Goal: Information Seeking & Learning: Compare options

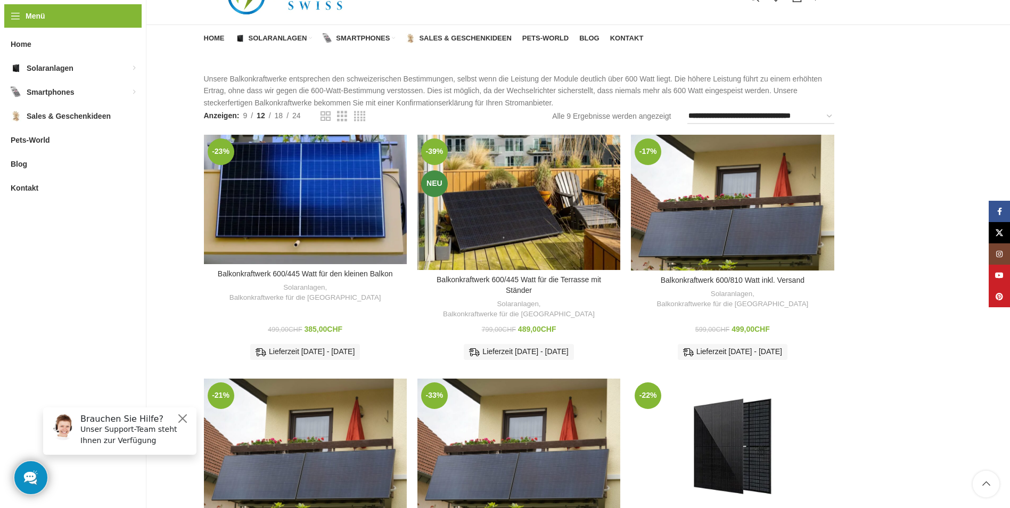
scroll to position [266, 0]
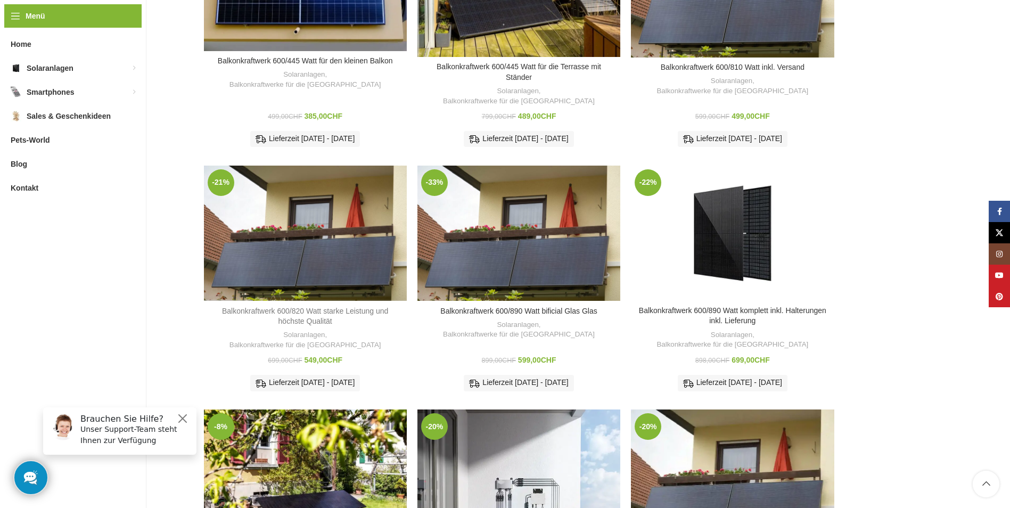
click at [306, 310] on link "Balkonkraftwerk 600/820 Watt starke Leistung und höchste Qualität" at bounding box center [305, 316] width 166 height 19
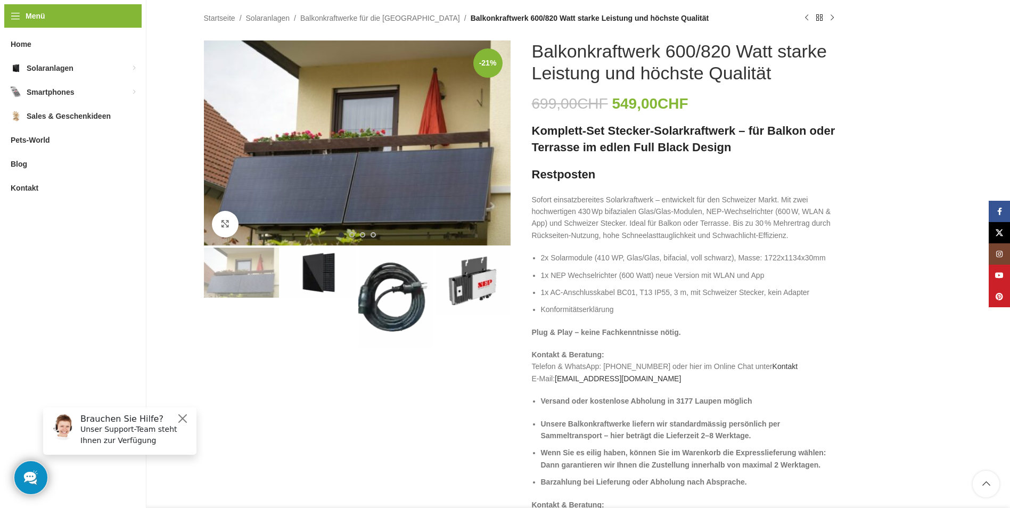
scroll to position [53, 0]
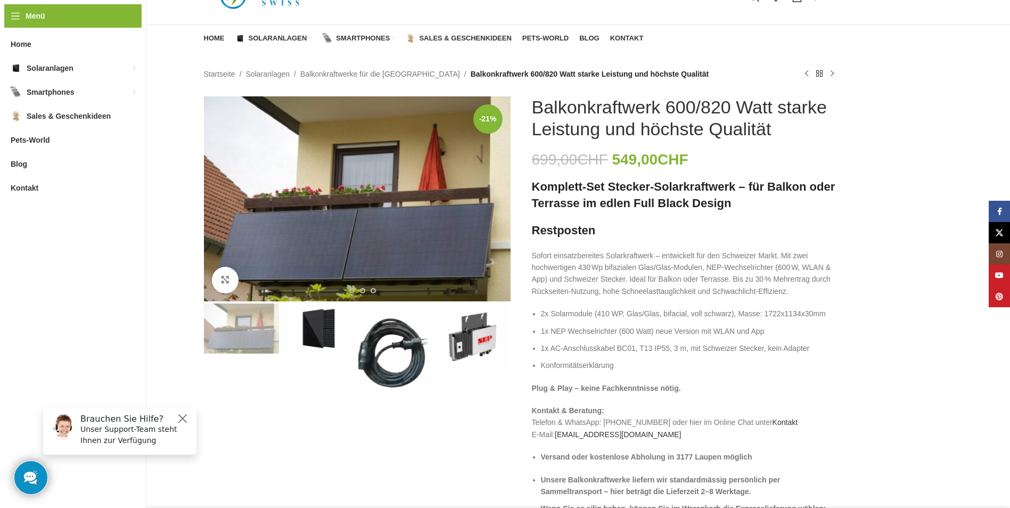
click at [333, 325] on img "2 / 4" at bounding box center [318, 329] width 75 height 50
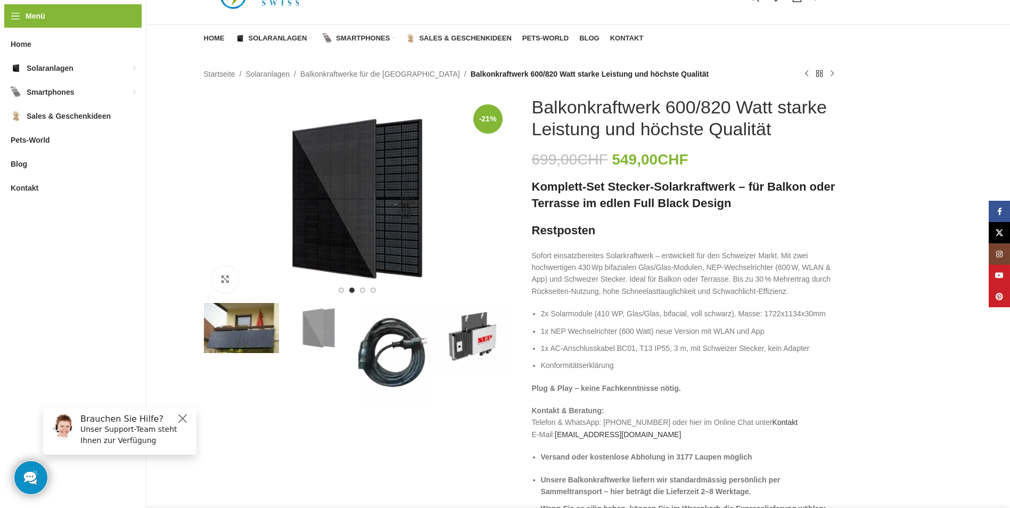
click at [394, 356] on img "3 / 4" at bounding box center [395, 353] width 75 height 100
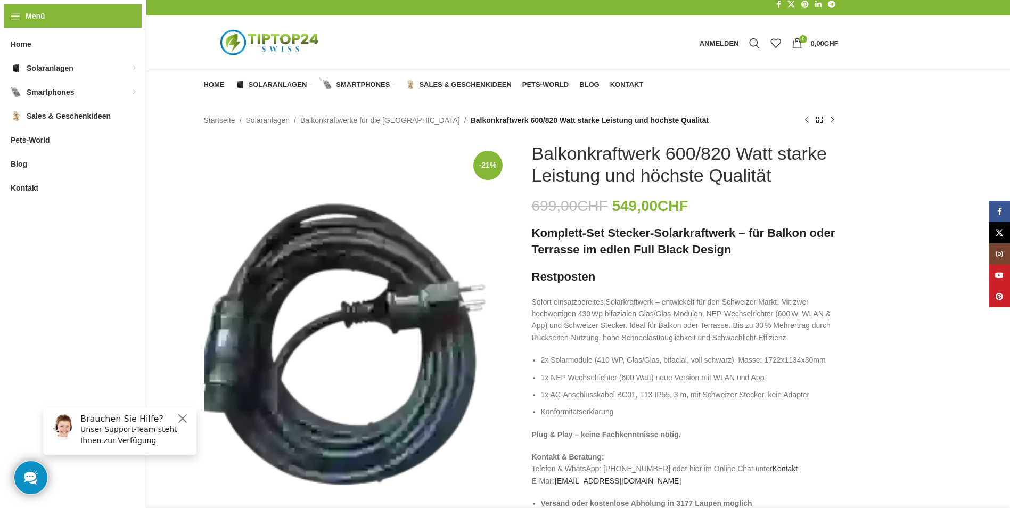
scroll to position [0, 0]
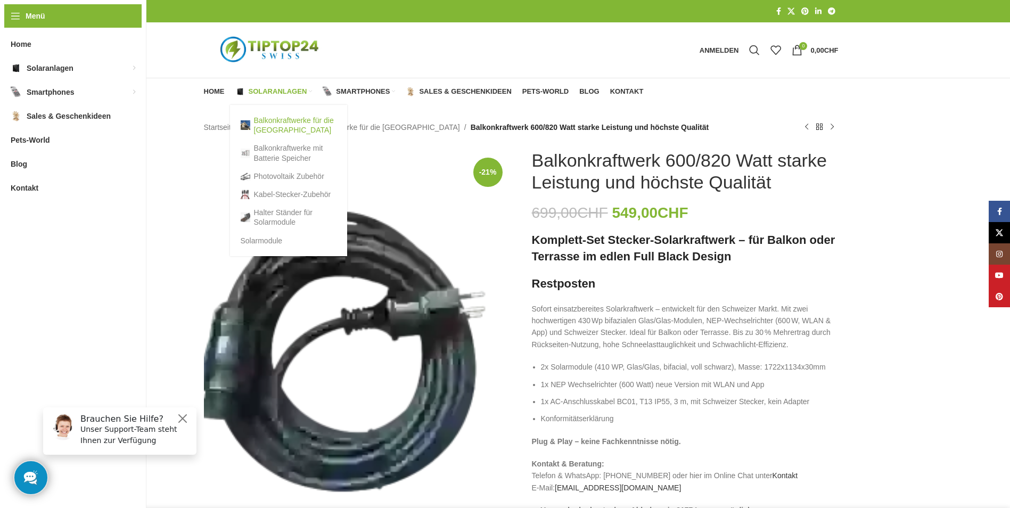
click at [271, 125] on link "Balkonkraftwerke für die [GEOGRAPHIC_DATA]" at bounding box center [289, 125] width 96 height 28
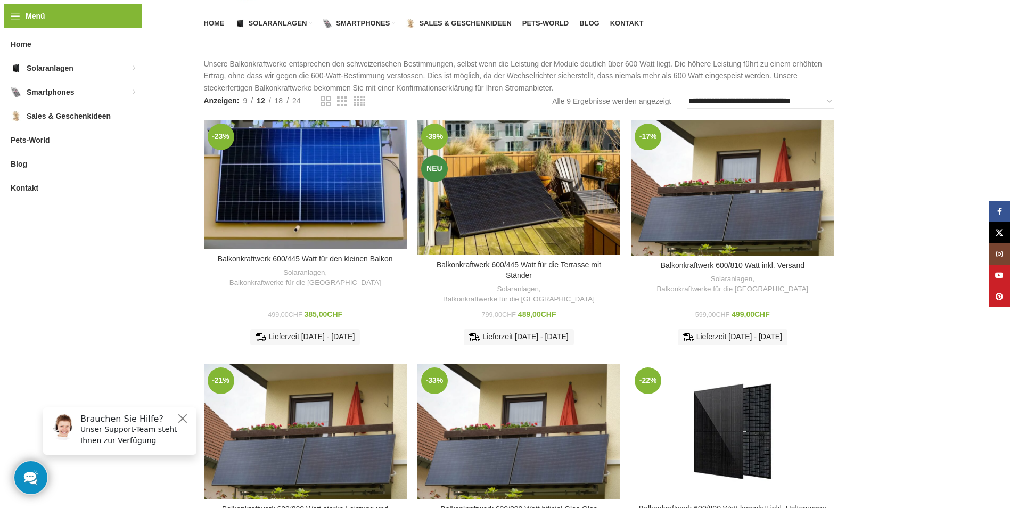
scroll to position [160, 0]
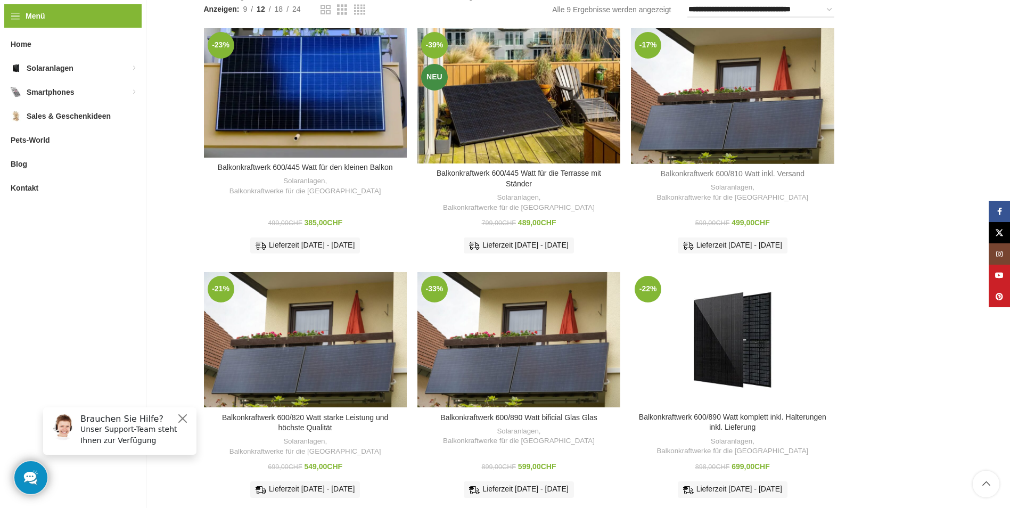
click at [739, 171] on link "Balkonkraftwerk 600/810 Watt inkl. Versand" at bounding box center [733, 173] width 144 height 9
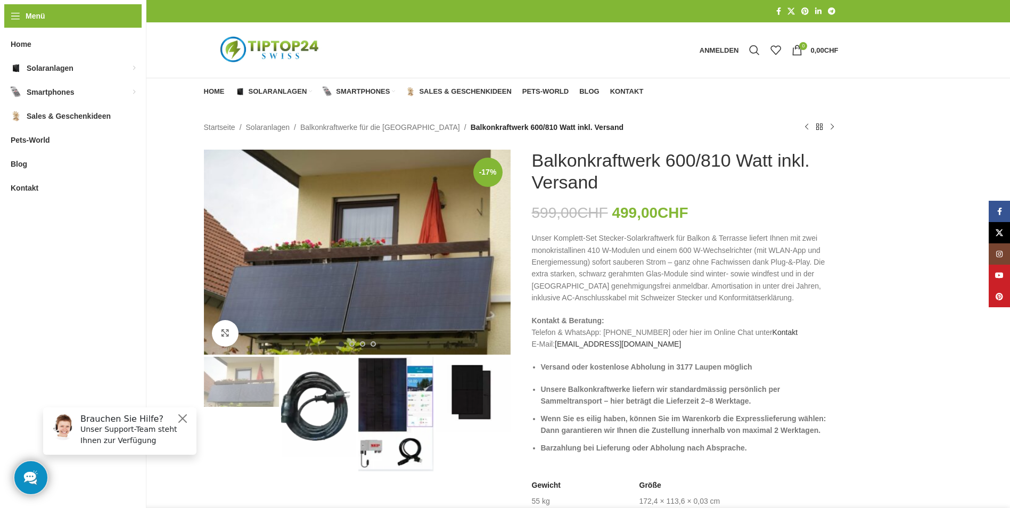
click at [412, 395] on img "3 / 4" at bounding box center [395, 414] width 75 height 114
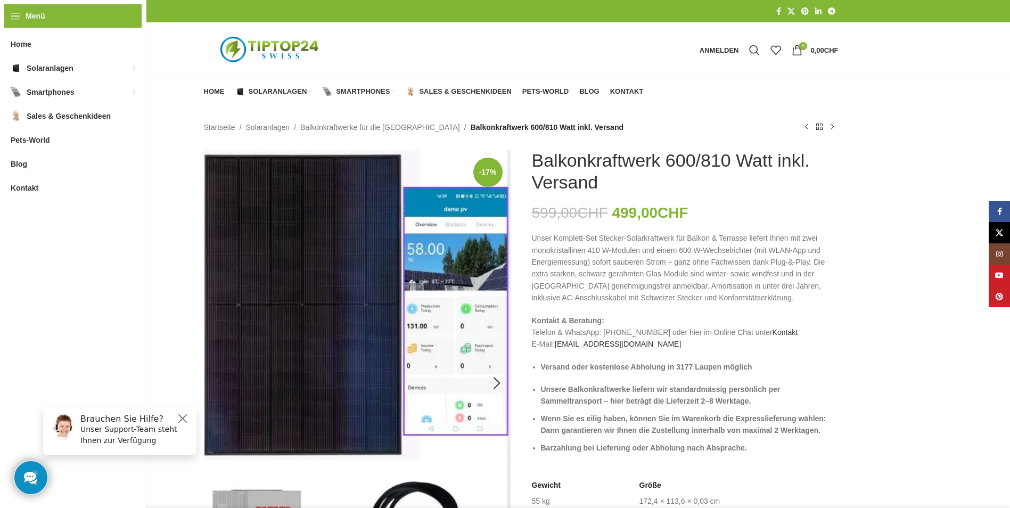
click at [453, 314] on img "3 / 4" at bounding box center [357, 384] width 307 height 468
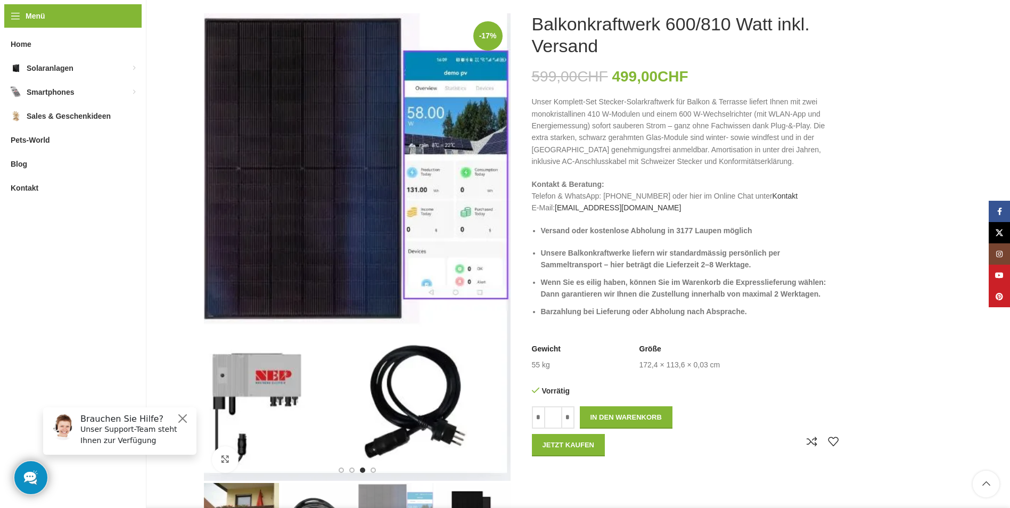
scroll to position [213, 0]
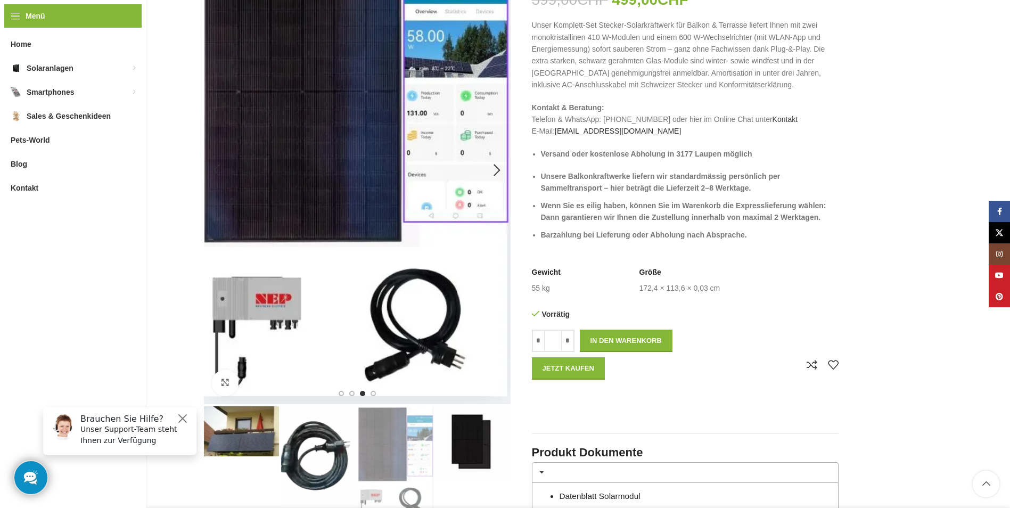
click at [473, 163] on img "3 / 4" at bounding box center [357, 171] width 307 height 468
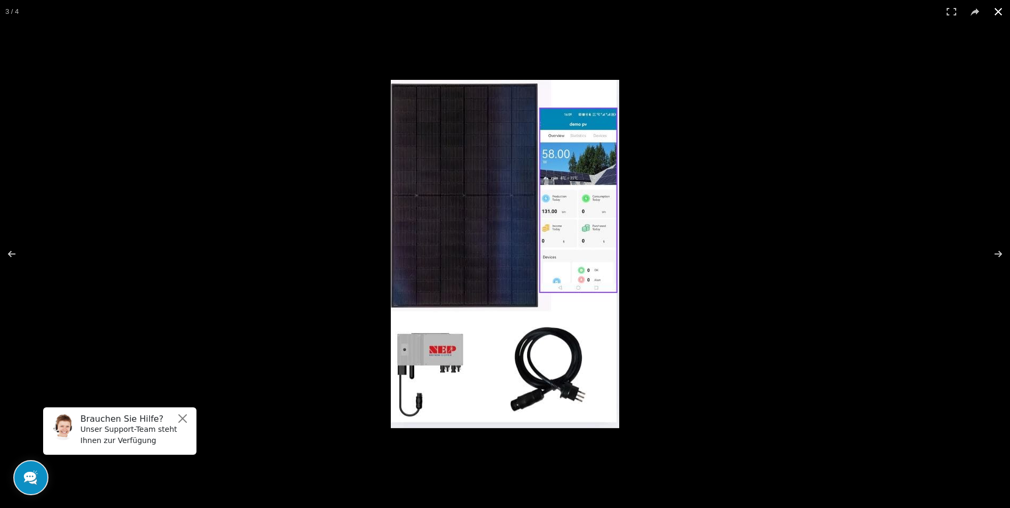
click at [844, 105] on div at bounding box center [772, 271] width 763 height 383
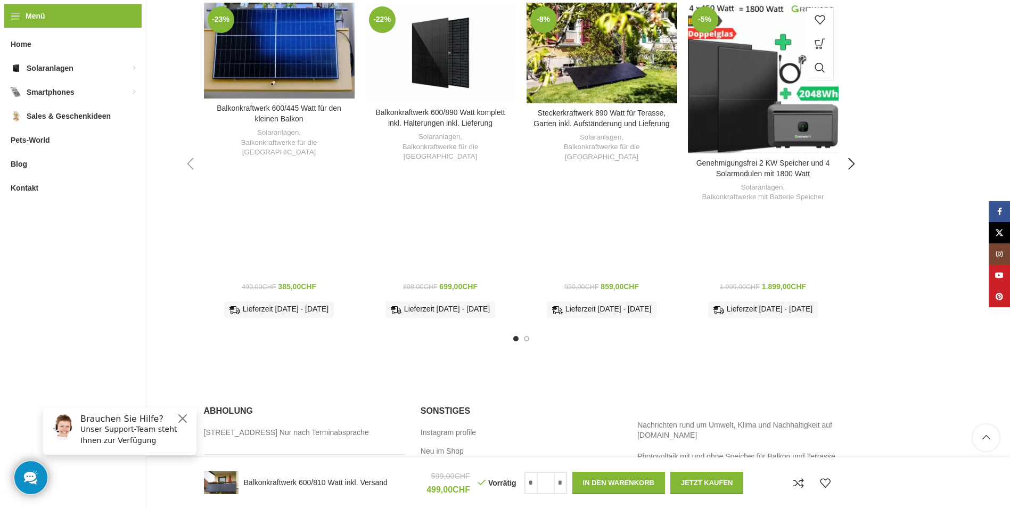
scroll to position [1491, 0]
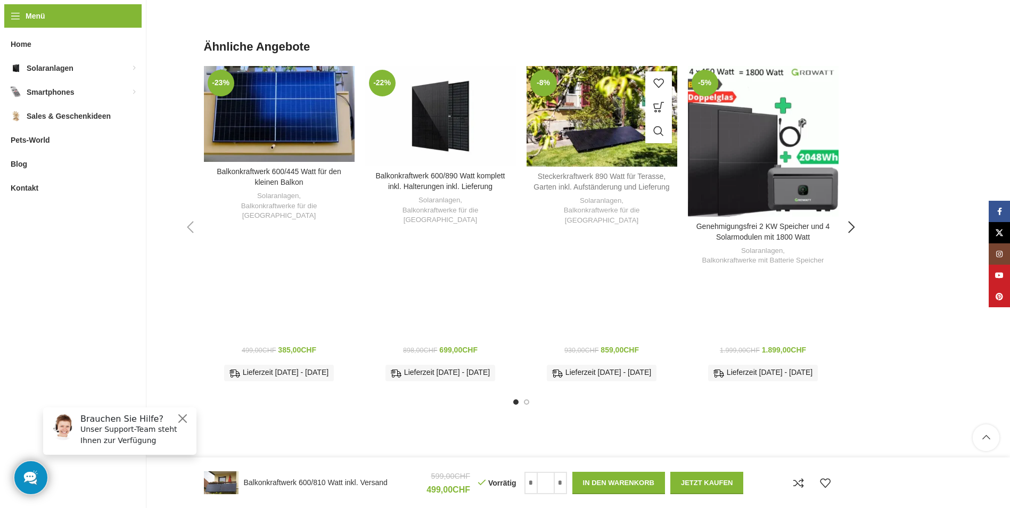
click at [600, 179] on link "Steckerkraftwerk 890 Watt für Terasse, Garten inkl. Aufständerung und Lieferung" at bounding box center [602, 181] width 136 height 19
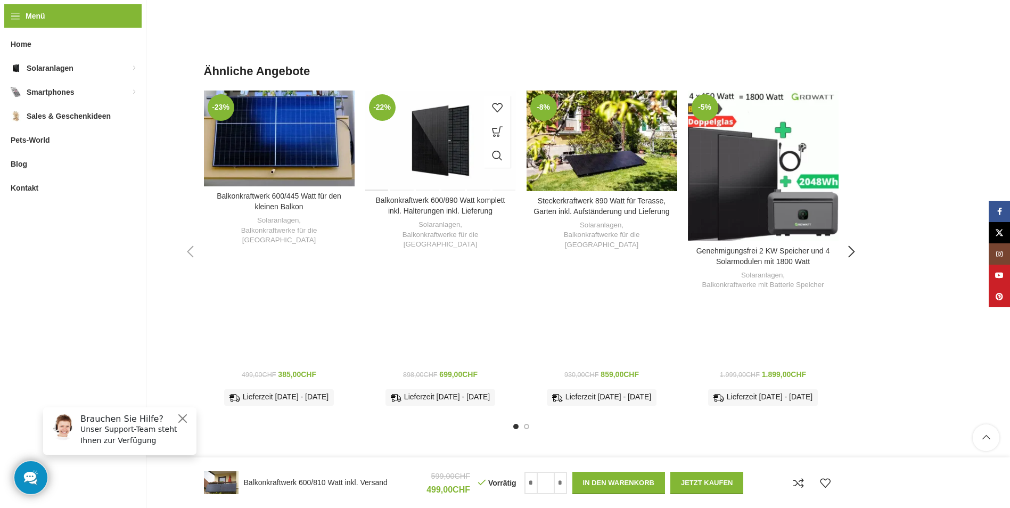
scroll to position [1438, 0]
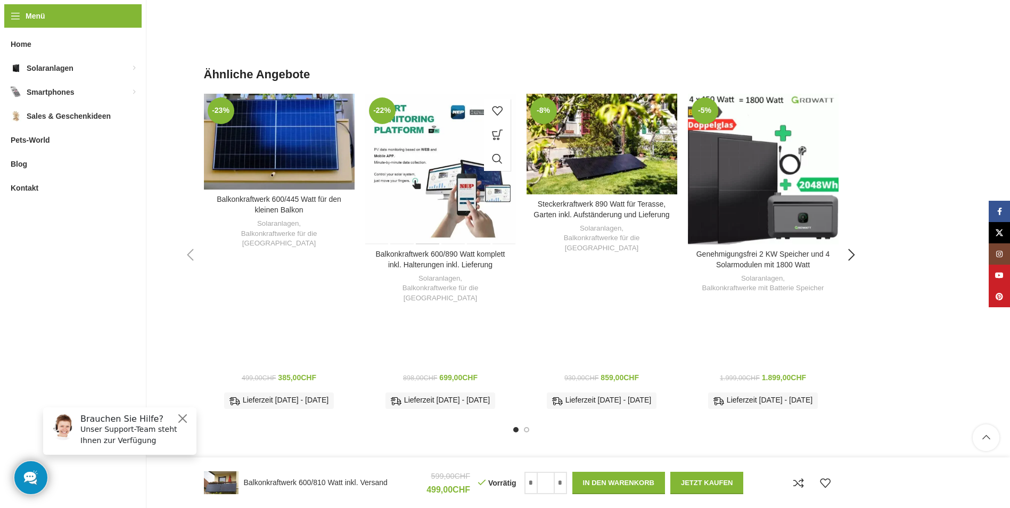
click at [439, 162] on div "Balkonkraftwerk 600/890 Watt komplett inkl. Halterungen inkl. Lieferung" at bounding box center [427, 169] width 25 height 151
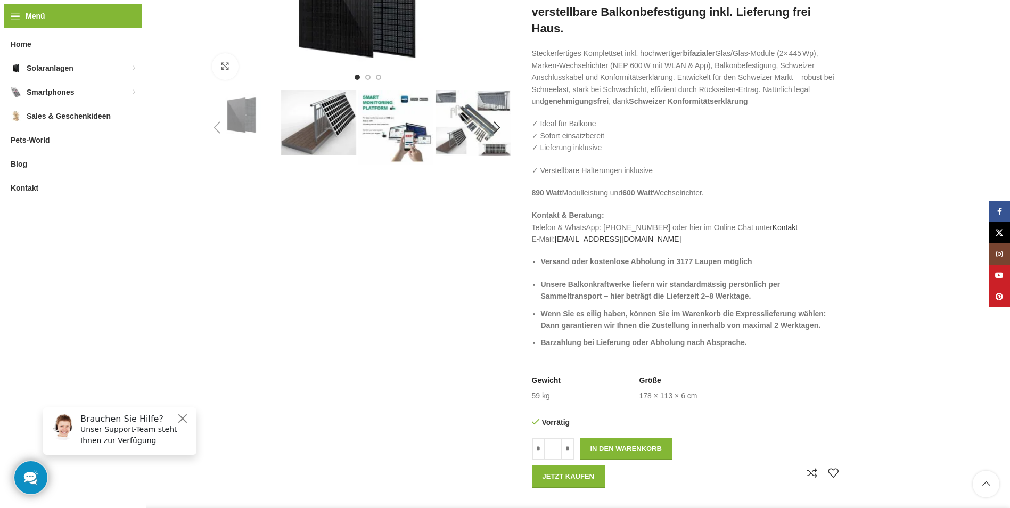
scroll to position [213, 0]
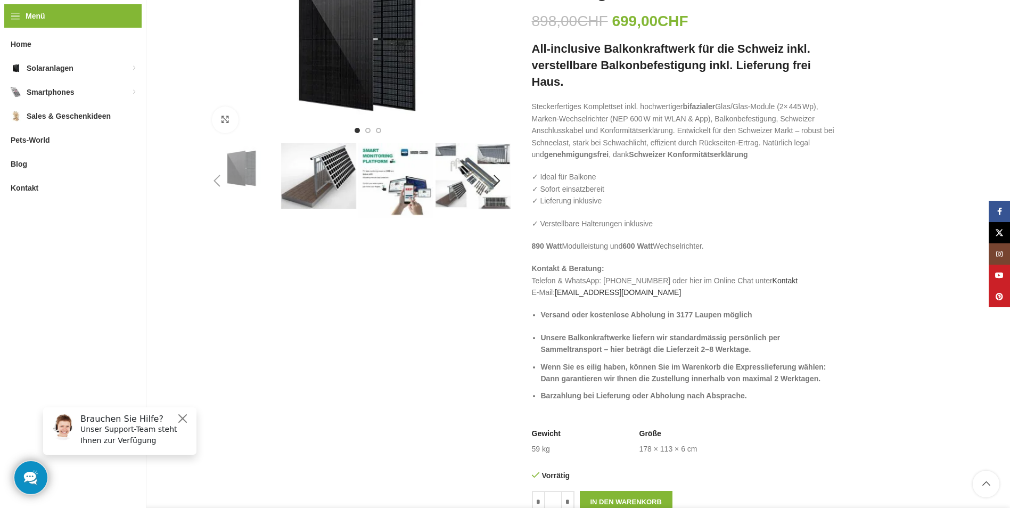
click at [474, 179] on img "4 / 6" at bounding box center [473, 176] width 75 height 66
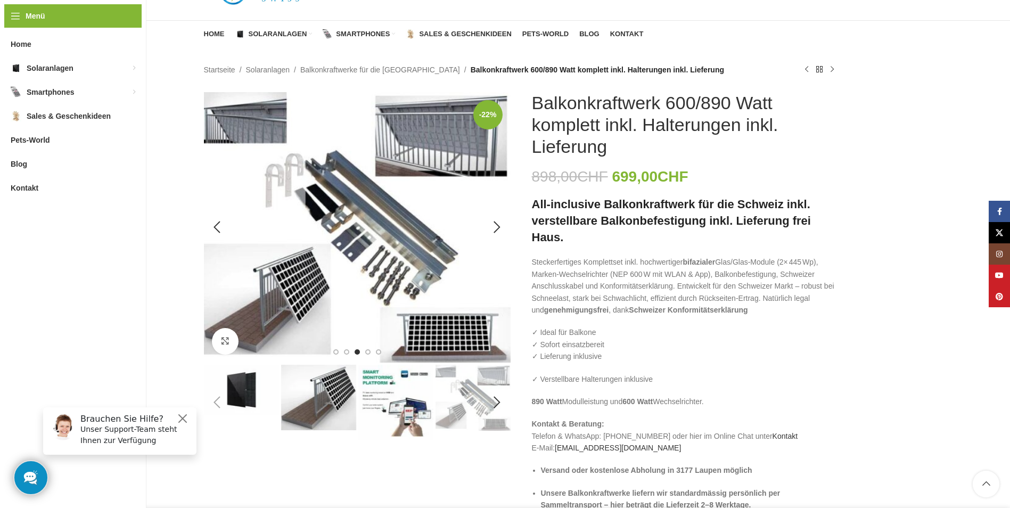
scroll to position [0, 0]
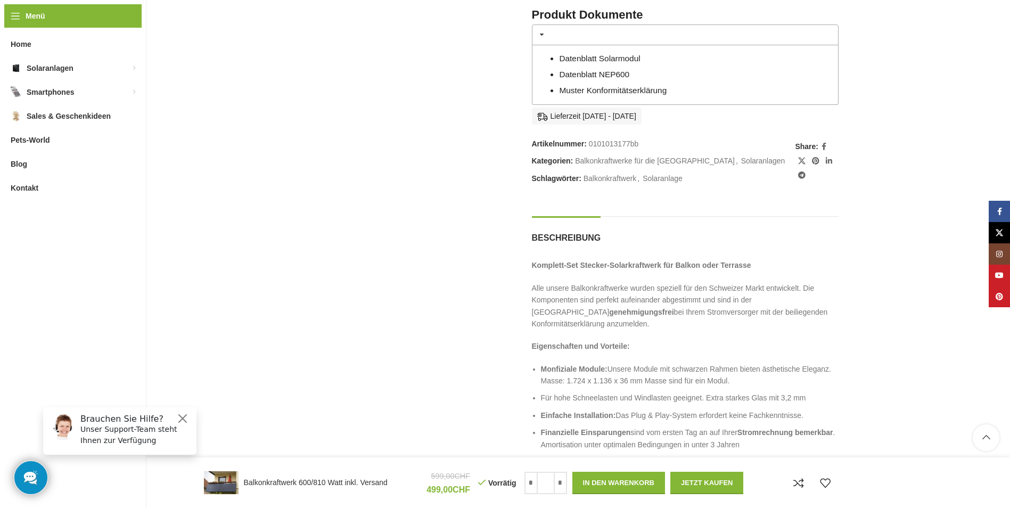
scroll to position [426, 0]
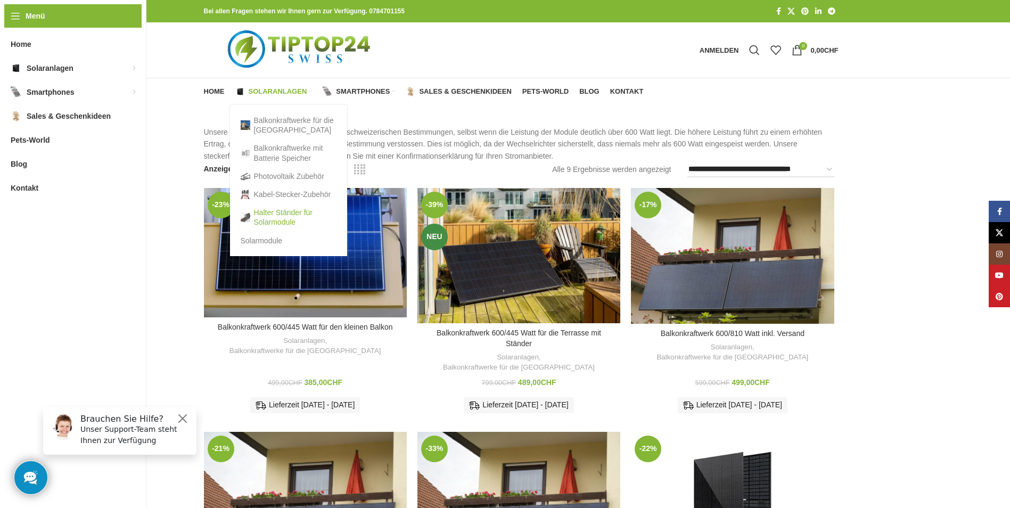
click at [281, 217] on link "Halter Ständer für Solarmodule" at bounding box center [289, 217] width 96 height 28
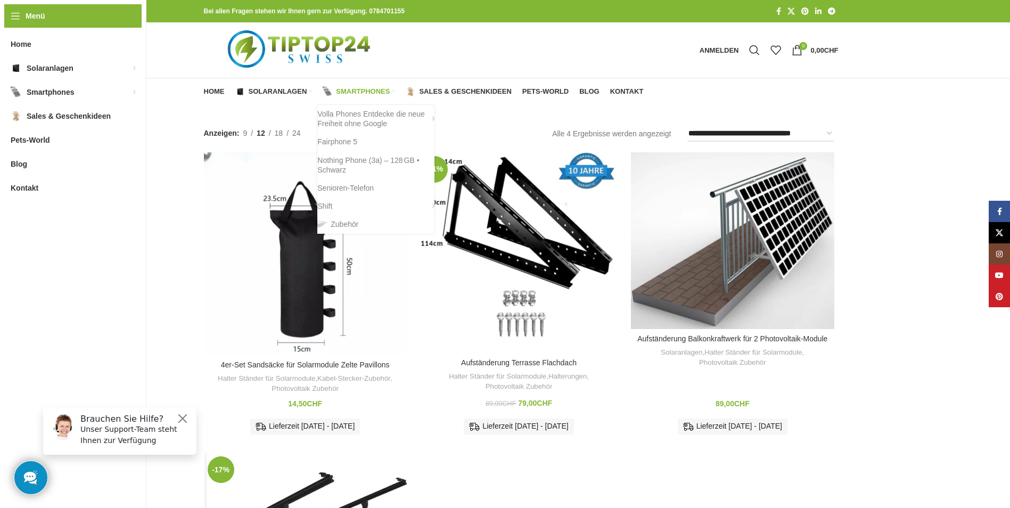
click at [358, 93] on span "Smartphones" at bounding box center [363, 91] width 54 height 9
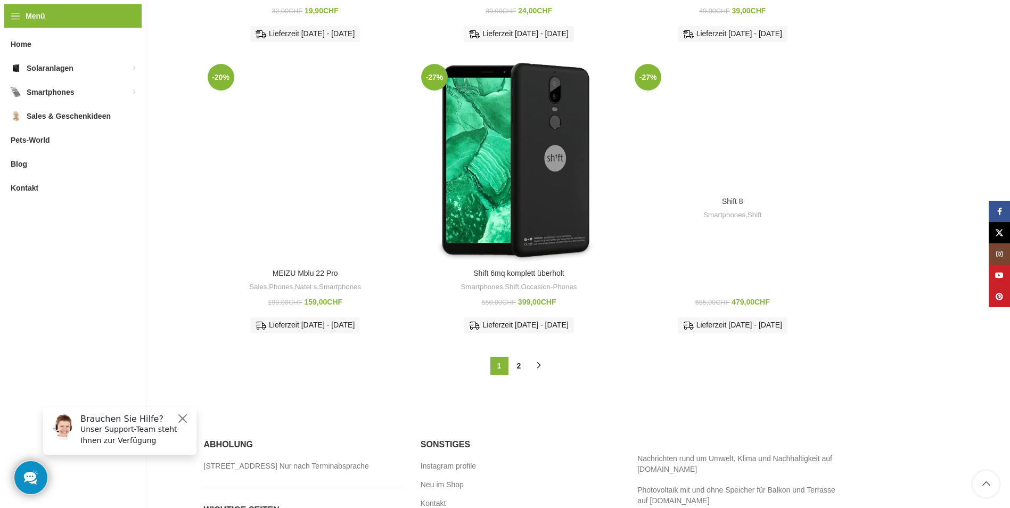
scroll to position [1121, 0]
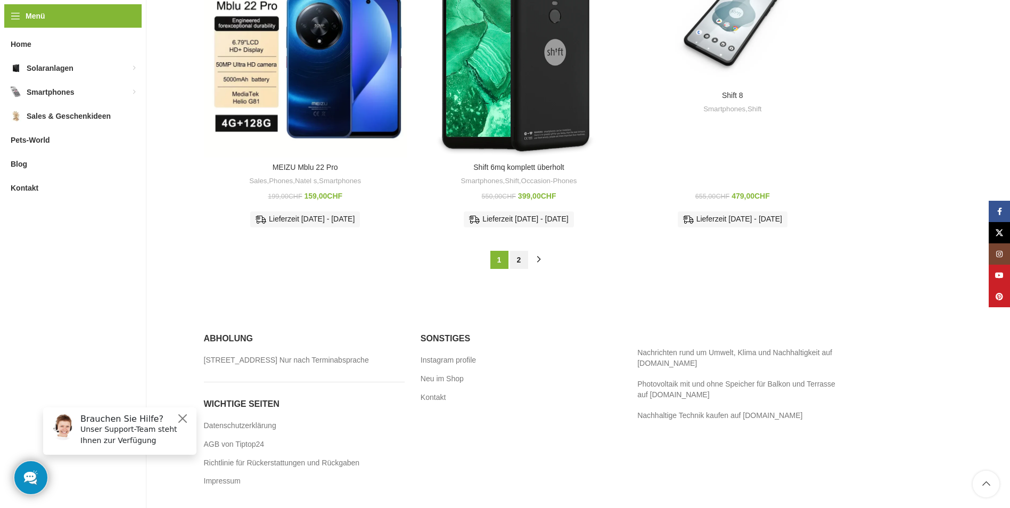
click at [517, 251] on link "2" at bounding box center [519, 260] width 18 height 18
